Goal: Navigation & Orientation: Find specific page/section

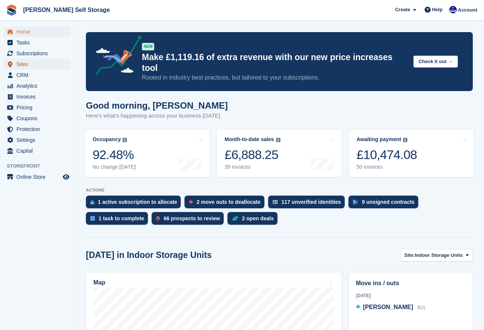
click at [21, 62] on span "Sites" at bounding box center [38, 64] width 45 height 10
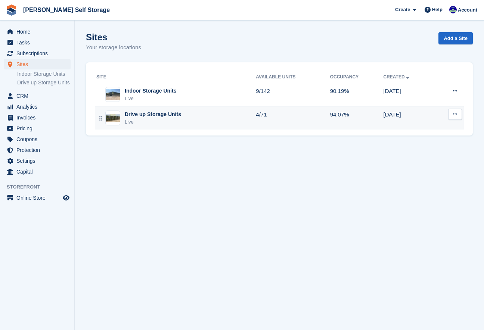
click at [135, 115] on div "Drive up Storage Units" at bounding box center [153, 115] width 56 height 8
